Goal: Transaction & Acquisition: Purchase product/service

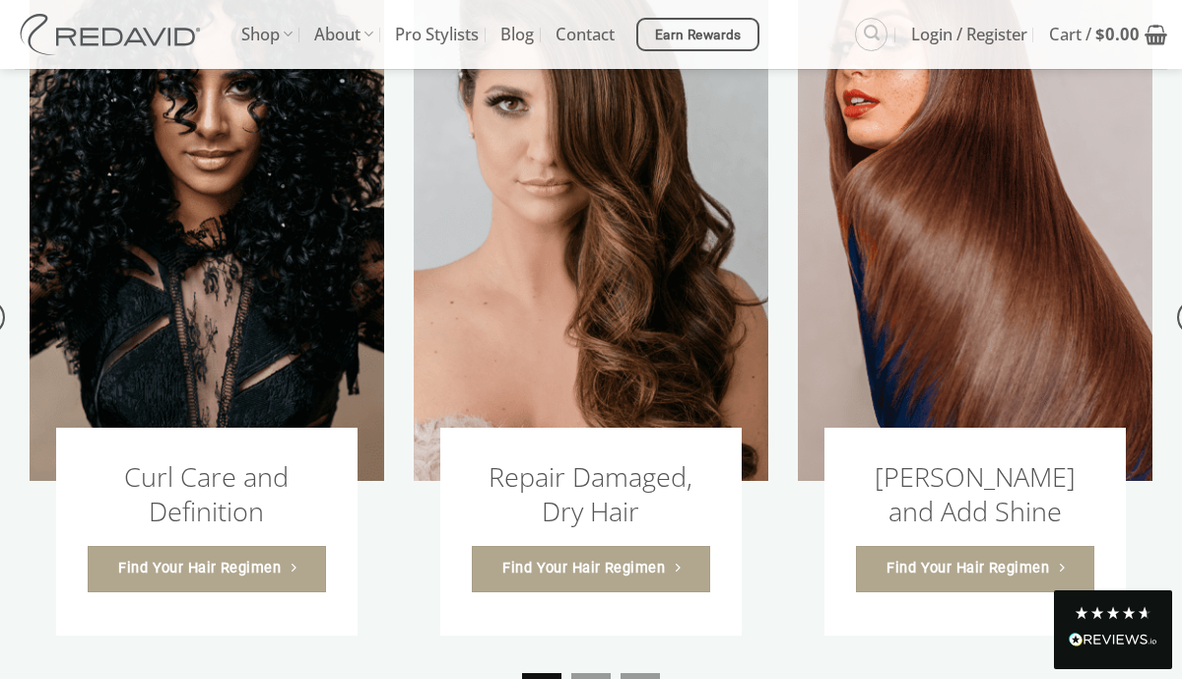
scroll to position [2119, 0]
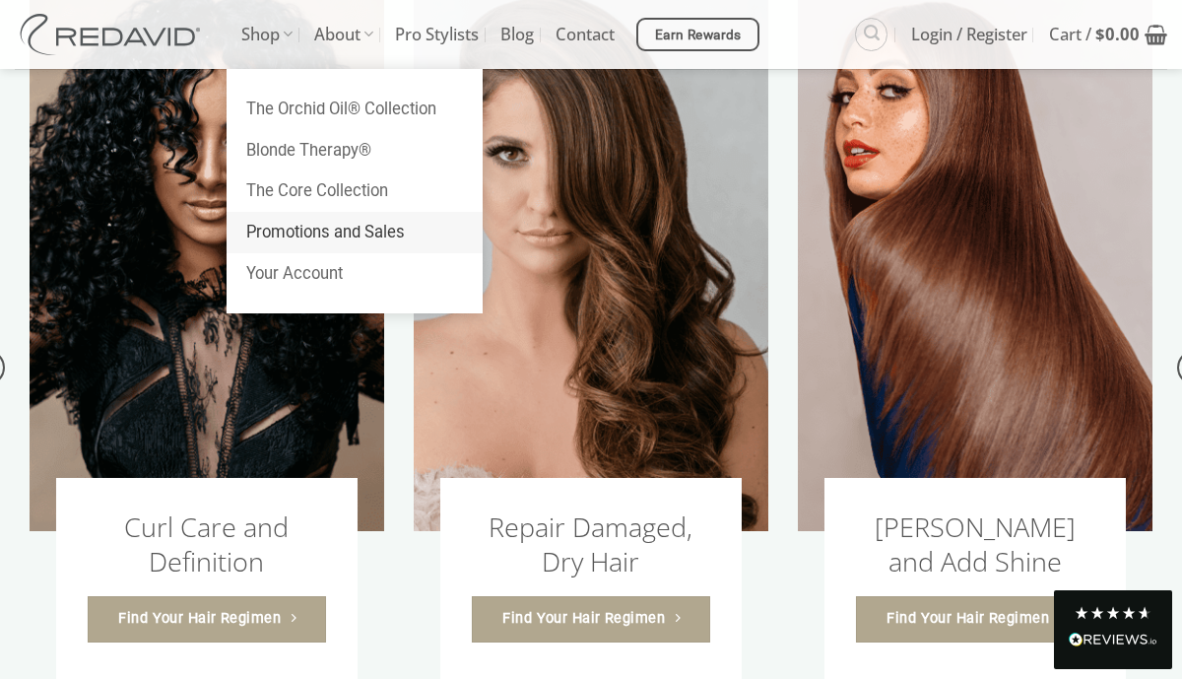
click at [295, 220] on link "Promotions and Sales" at bounding box center [355, 232] width 256 height 41
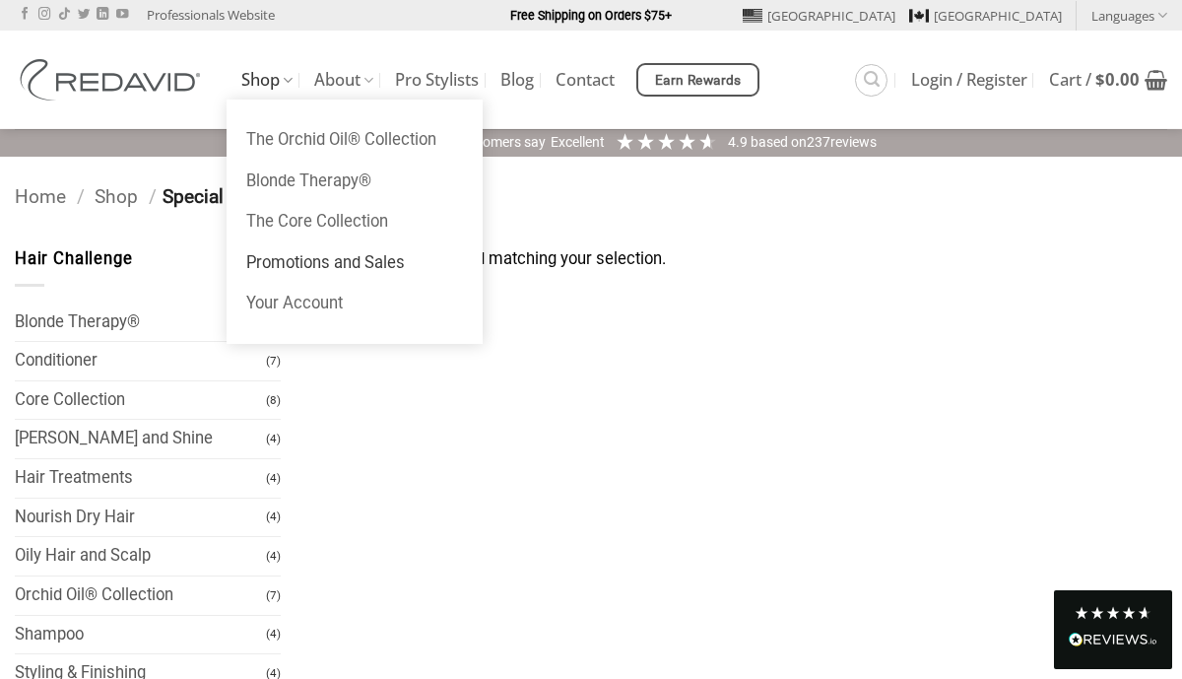
click at [263, 77] on link "Shop" at bounding box center [266, 80] width 51 height 38
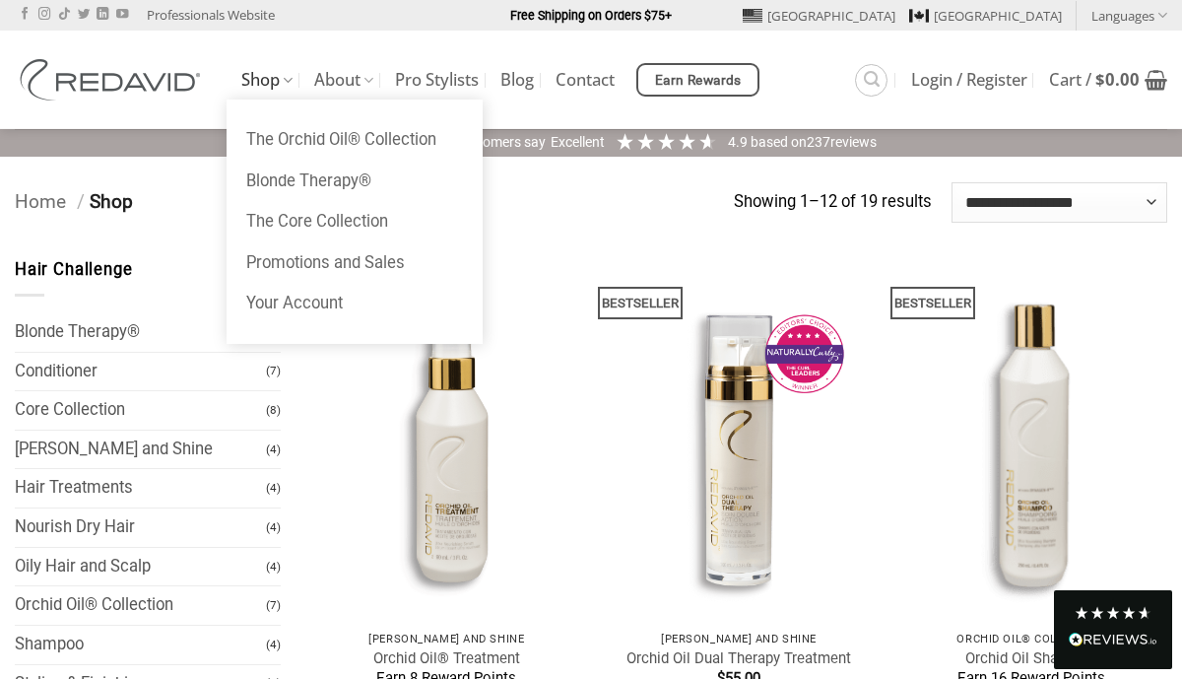
click at [257, 82] on link "Shop" at bounding box center [266, 80] width 51 height 38
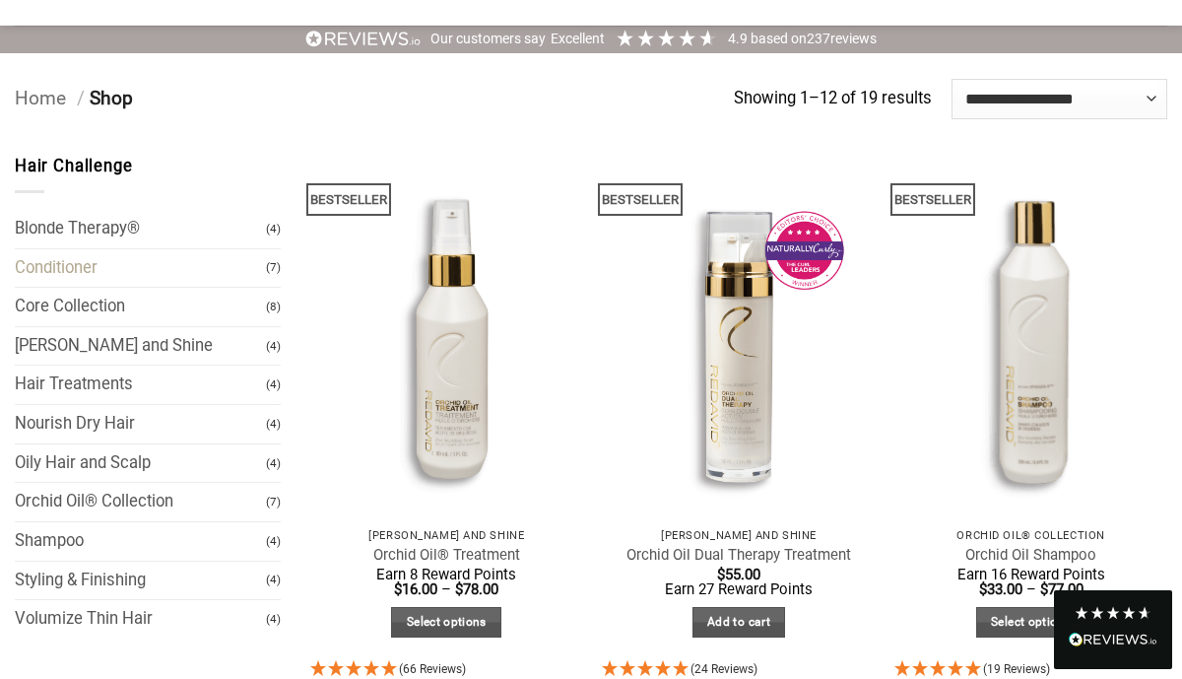
scroll to position [106, 0]
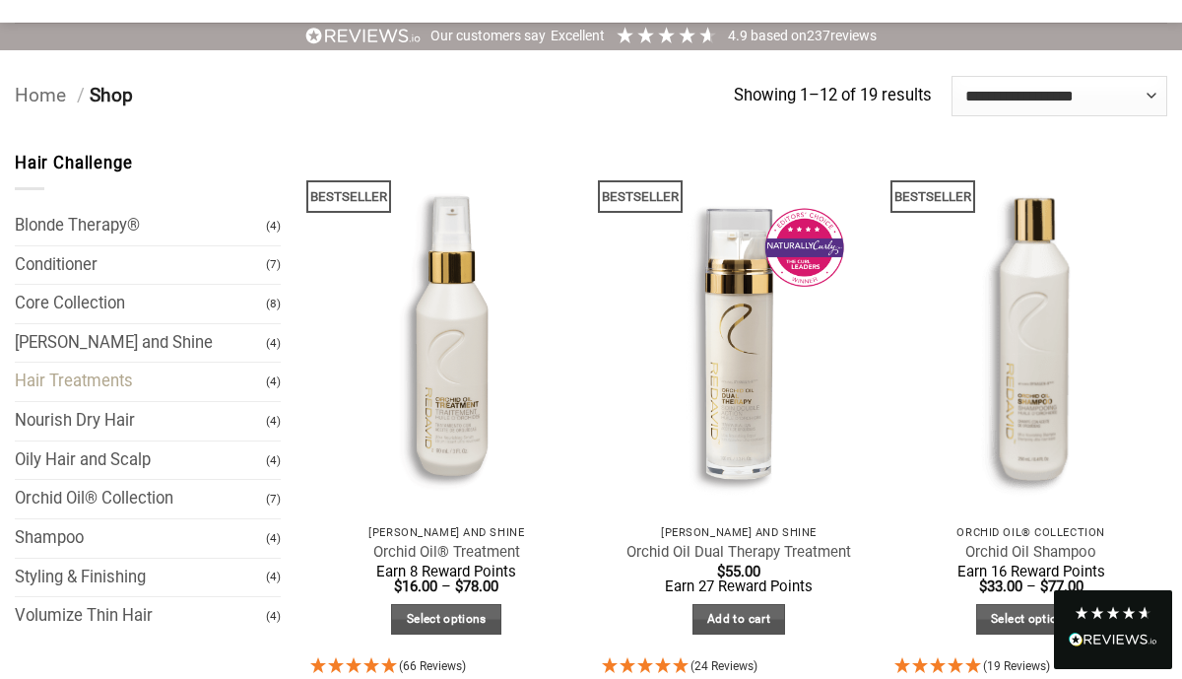
click at [90, 371] on link "Hair Treatments" at bounding box center [140, 381] width 251 height 38
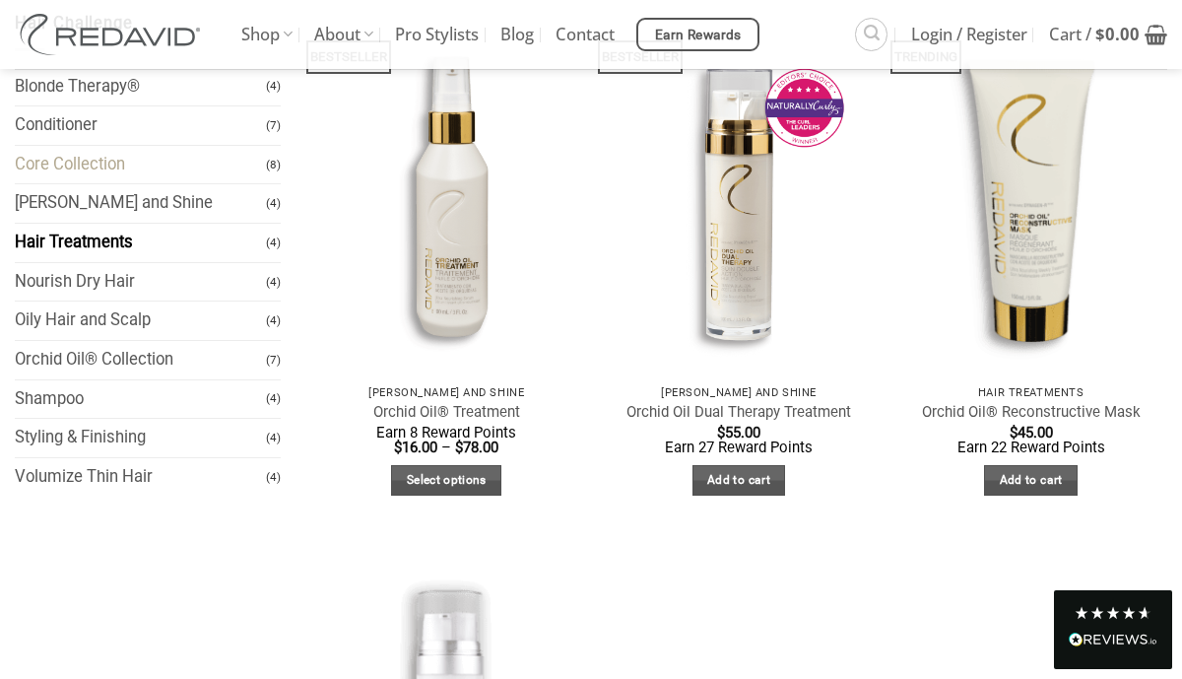
scroll to position [232, 0]
click at [110, 429] on link "Styling & Finishing" at bounding box center [140, 437] width 251 height 38
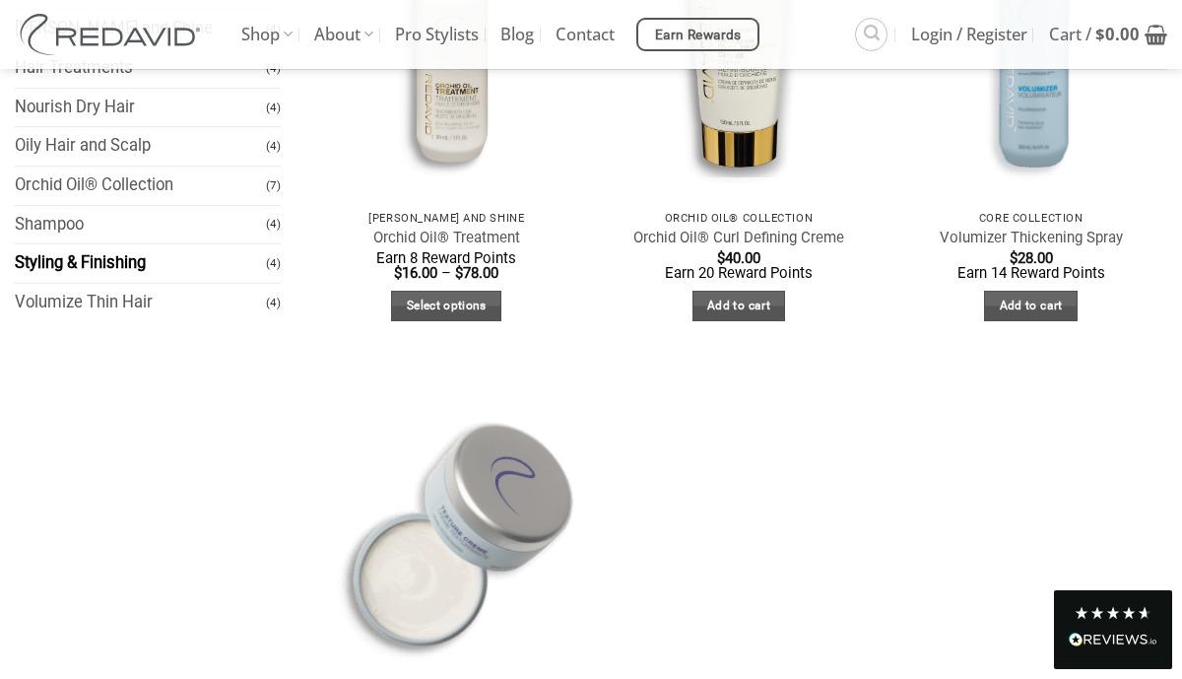
scroll to position [398, 0]
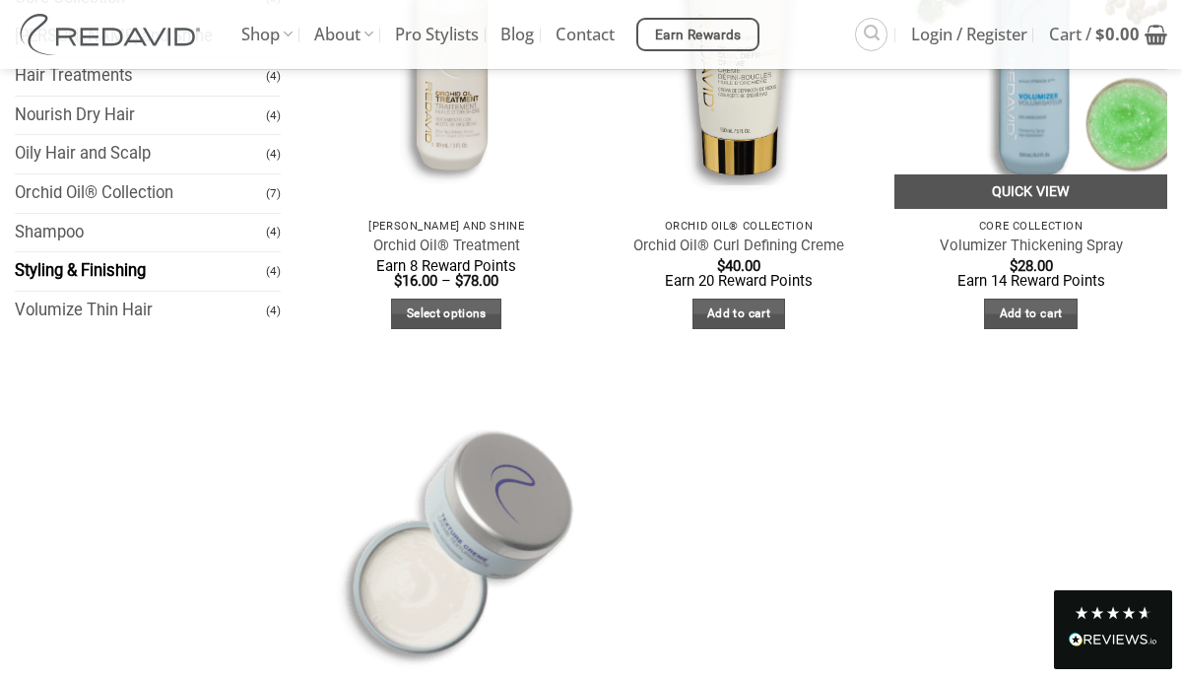
click at [1029, 179] on link "Quick View" at bounding box center [1030, 191] width 273 height 34
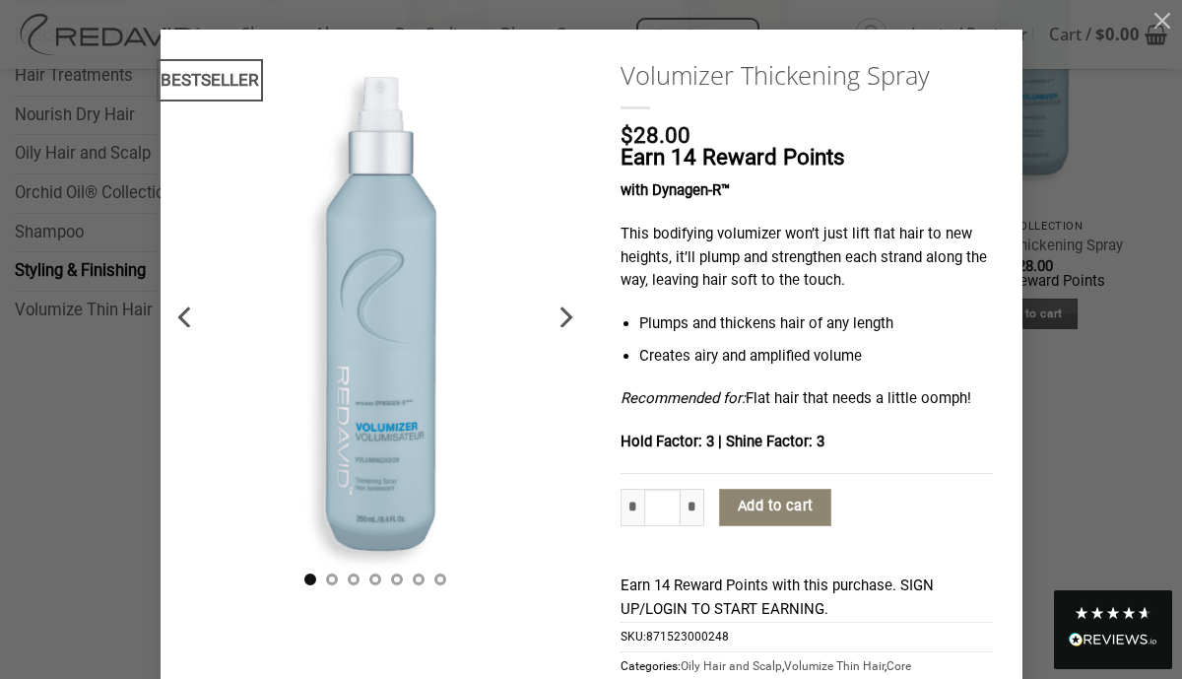
click at [796, 502] on button "Add to cart" at bounding box center [775, 507] width 112 height 37
